Goal: Navigation & Orientation: Find specific page/section

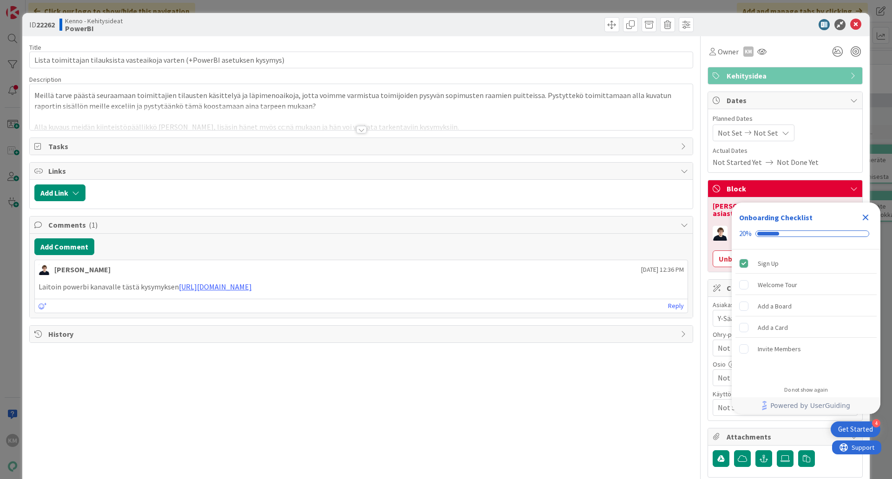
click at [357, 132] on div at bounding box center [361, 129] width 10 height 7
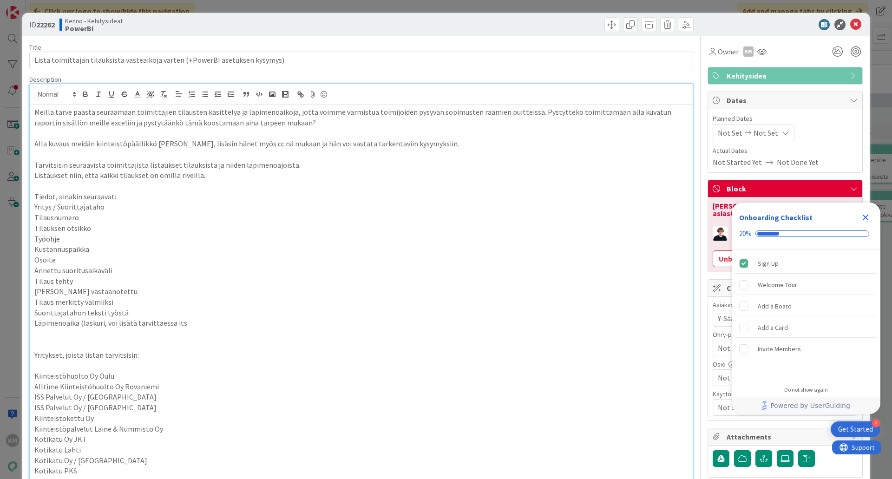
click at [866, 218] on icon "Close Checklist" at bounding box center [866, 218] width 6 height 6
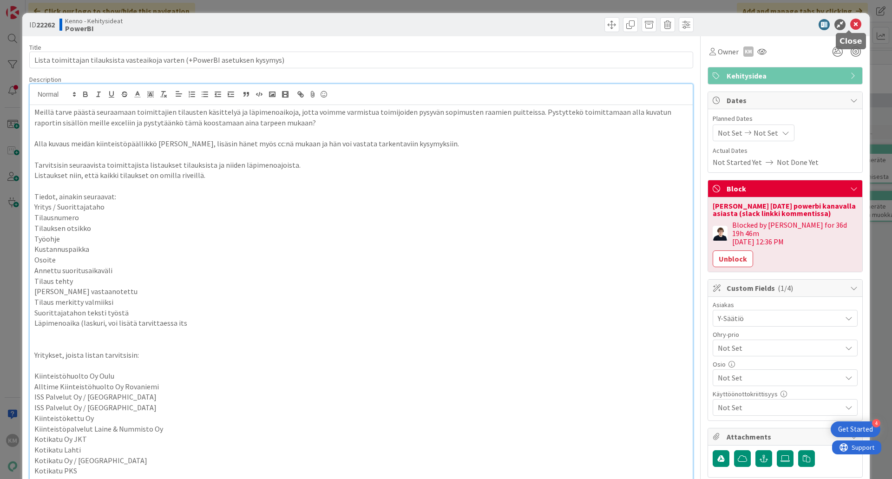
click at [850, 26] on icon at bounding box center [855, 24] width 11 height 11
